Goal: Information Seeking & Learning: Stay updated

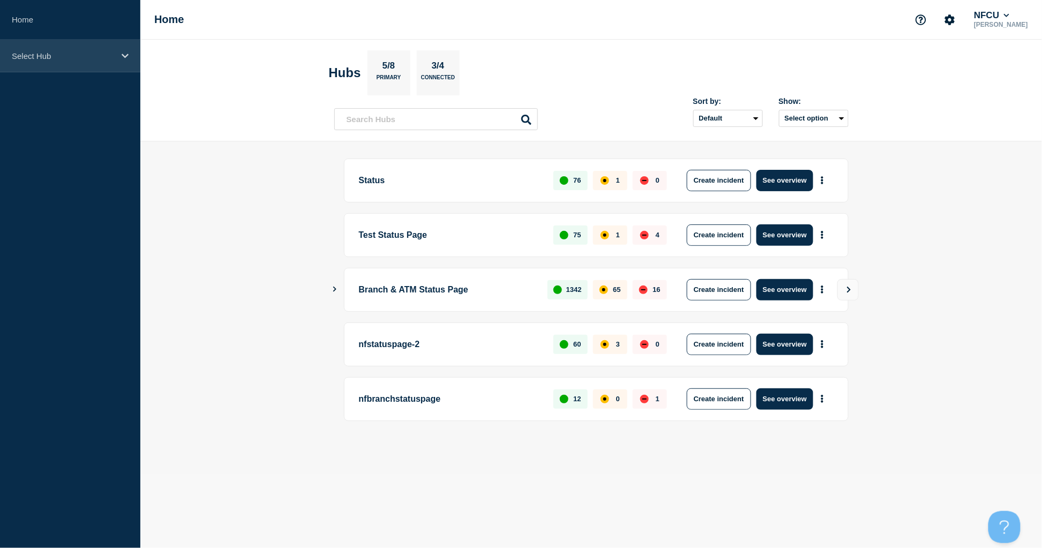
click at [22, 46] on div "Select Hub" at bounding box center [70, 56] width 140 height 33
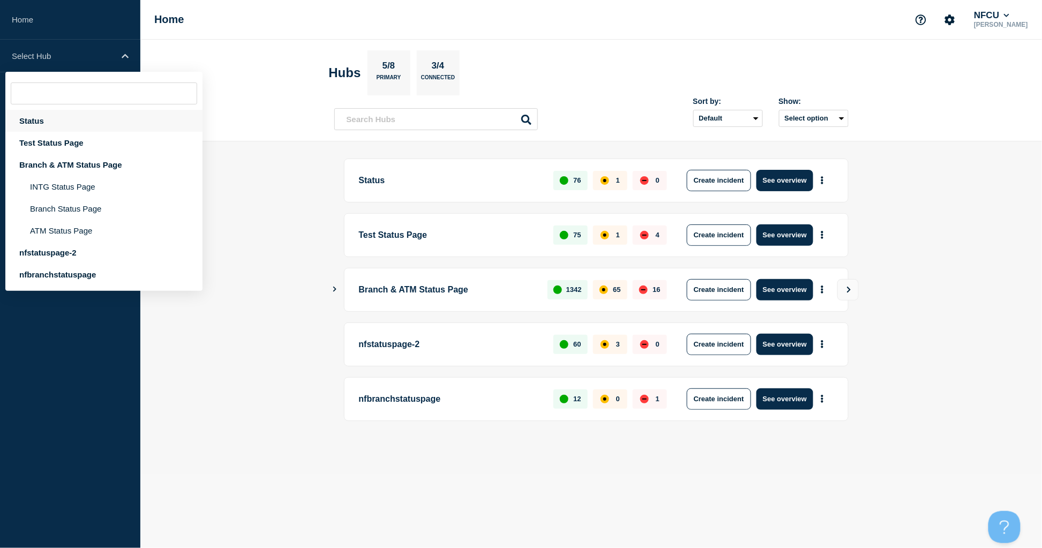
click at [49, 119] on div "Status" at bounding box center [103, 121] width 197 height 22
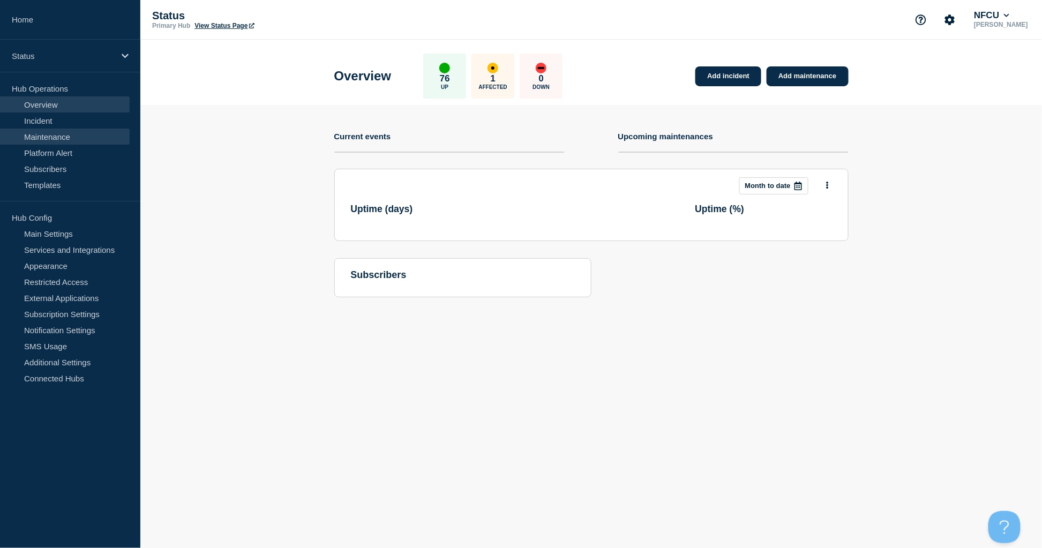
click at [55, 140] on link "Maintenance" at bounding box center [65, 137] width 130 height 16
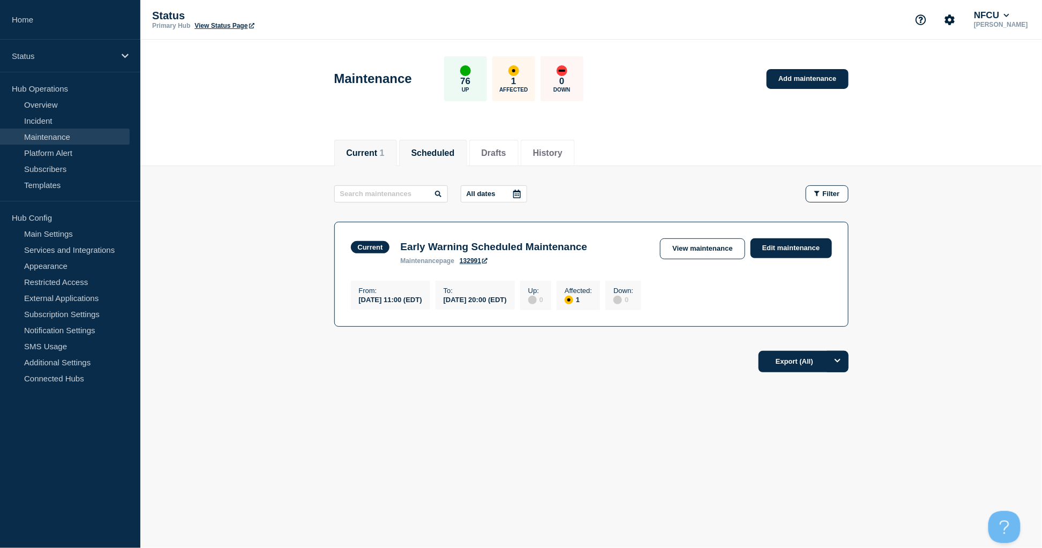
click at [439, 154] on button "Scheduled" at bounding box center [432, 153] width 43 height 10
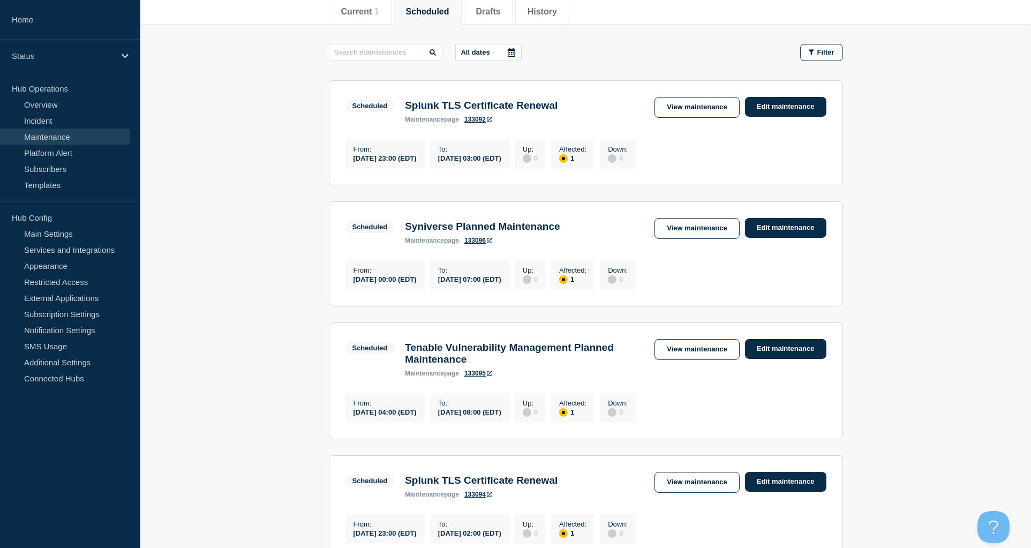
scroll to position [142, 0]
